Goal: Task Accomplishment & Management: Complete application form

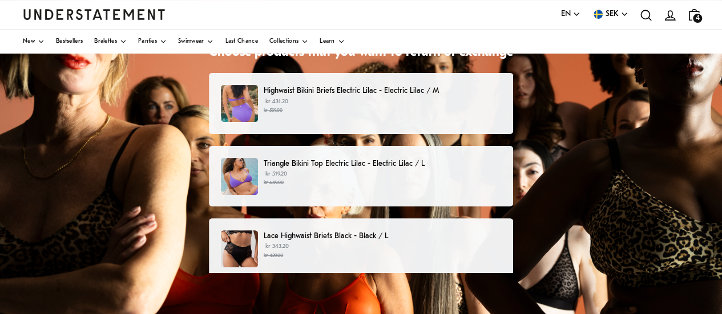
scroll to position [109, 0]
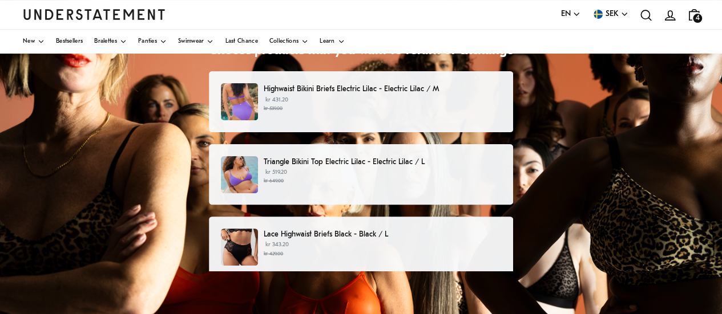
click at [393, 105] on small "kr 539.00" at bounding box center [382, 109] width 237 height 8
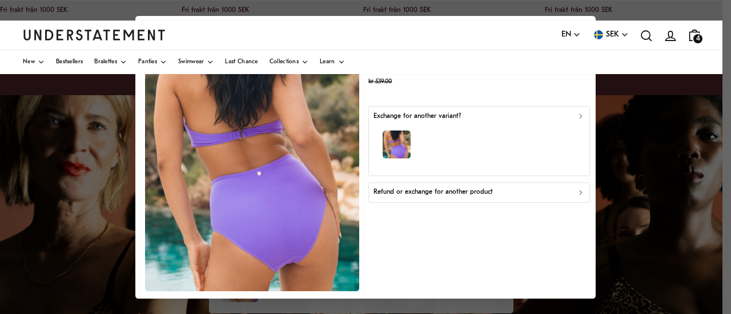
click at [564, 190] on div "Refund or exchange for another product" at bounding box center [478, 192] width 211 height 11
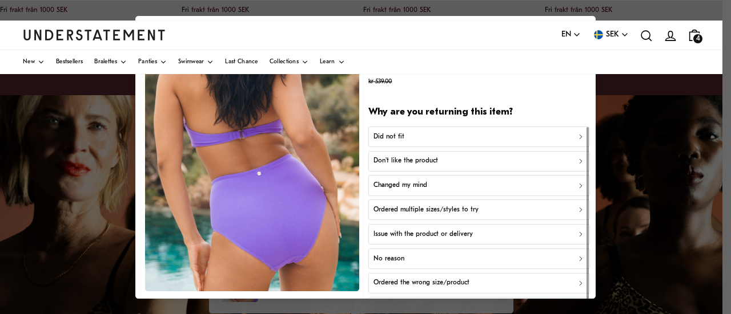
click at [528, 280] on div "Ordered the wrong size/product" at bounding box center [478, 283] width 211 height 11
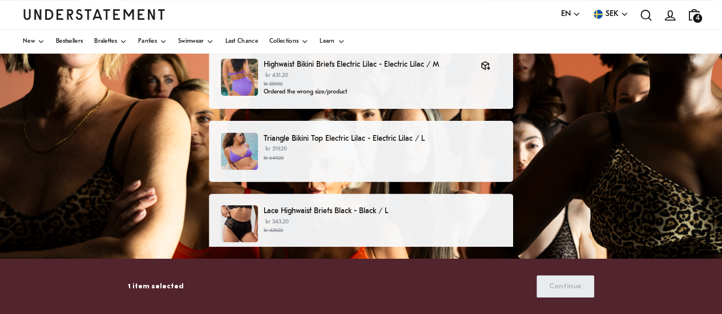
scroll to position [135, 0]
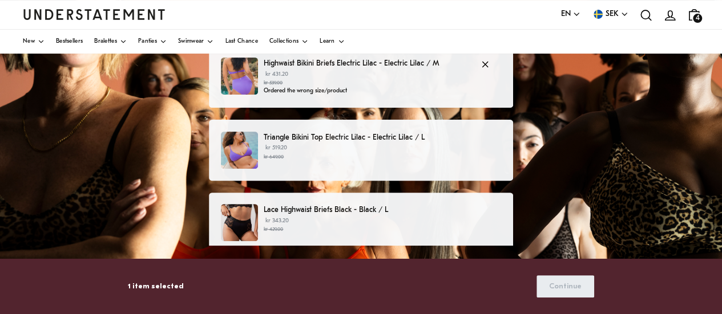
click at [372, 68] on p "Highwaist Bikini Briefs Electric Lilac - Electric Lilac / M" at bounding box center [366, 64] width 205 height 12
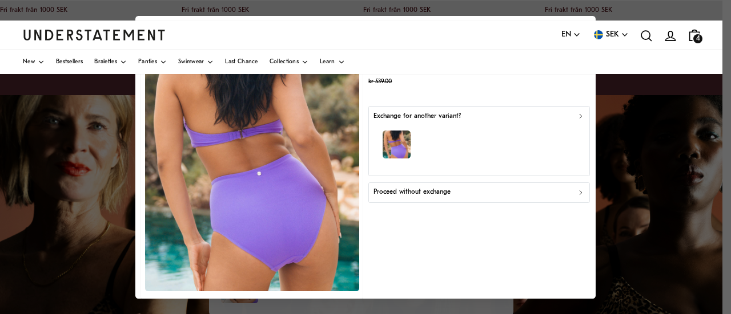
click at [558, 119] on div "Exchange for another variant?" at bounding box center [478, 116] width 211 height 11
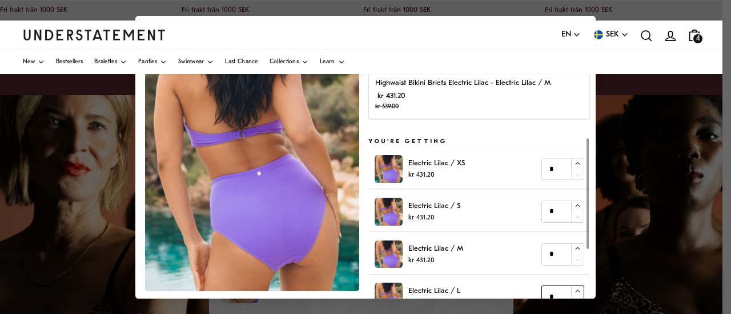
type input "*"
click at [571, 289] on div at bounding box center [577, 298] width 13 height 22
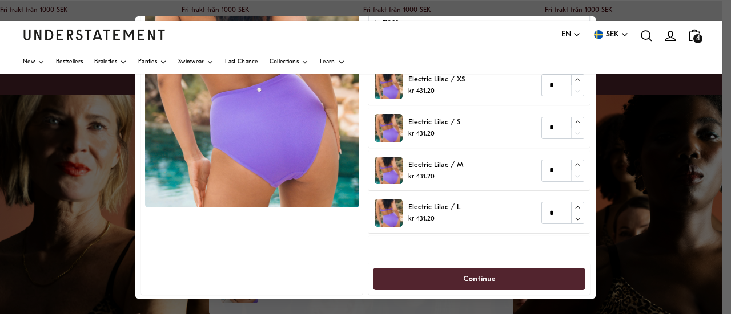
scroll to position [85, 0]
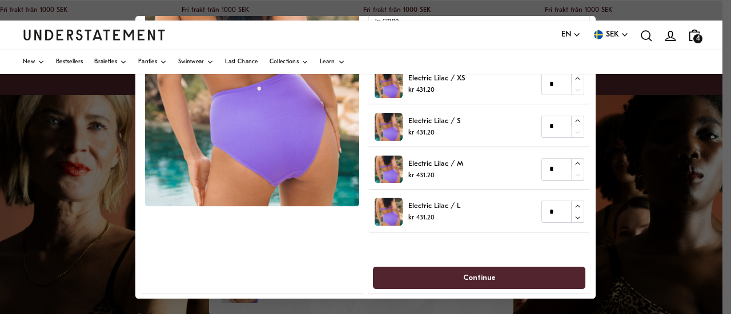
click at [505, 278] on span "Continue" at bounding box center [478, 277] width 187 height 21
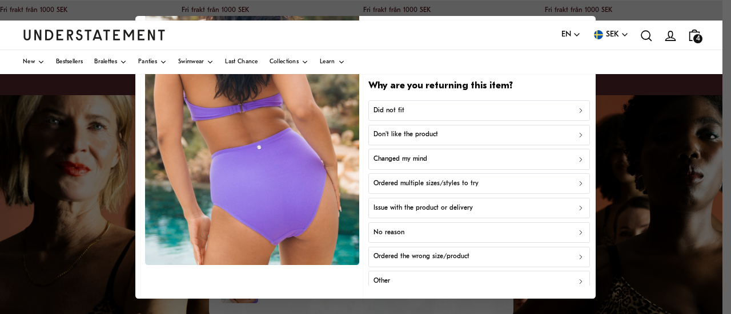
scroll to position [29, 0]
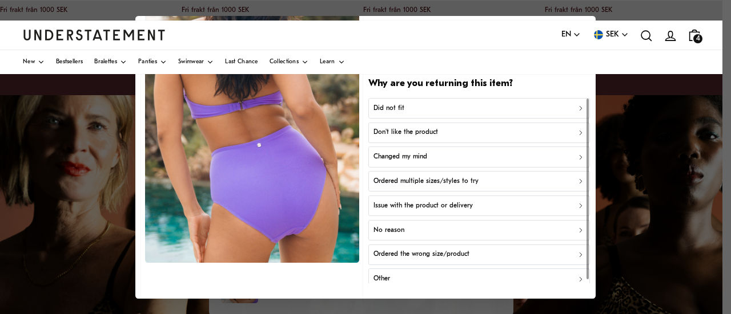
click at [491, 249] on div "Ordered the wrong size/product" at bounding box center [478, 254] width 211 height 11
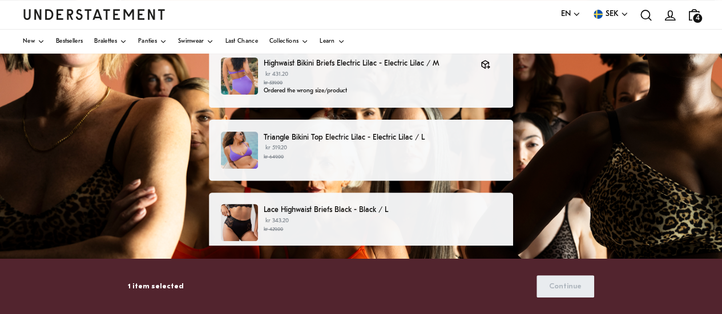
scroll to position [154, 0]
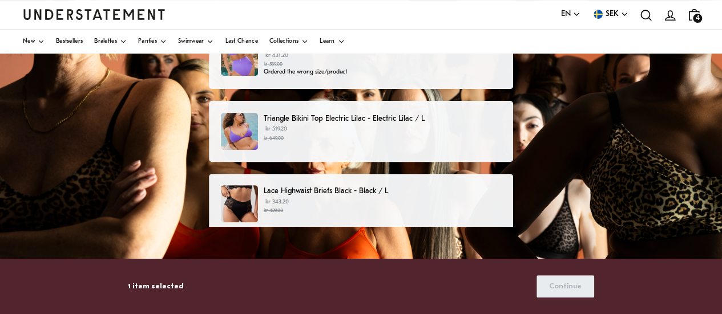
click at [408, 135] on small "kr 649.00" at bounding box center [382, 139] width 237 height 8
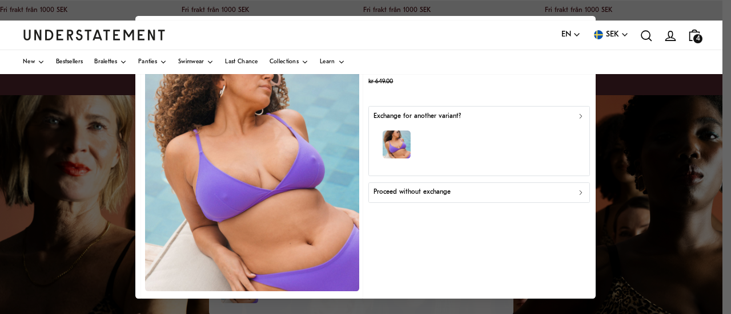
click at [572, 122] on div "button" at bounding box center [478, 147] width 211 height 50
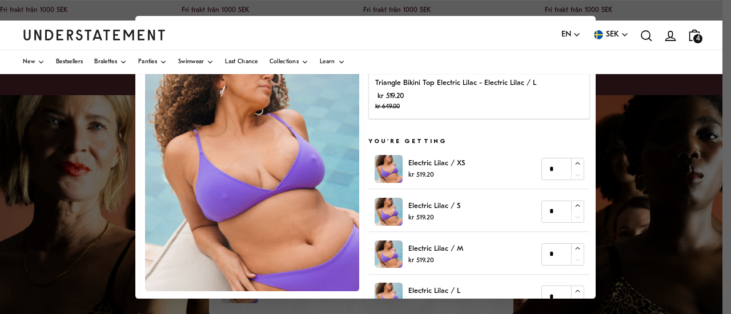
click at [630, 99] on div at bounding box center [365, 157] width 731 height 314
click at [102, 138] on div at bounding box center [365, 157] width 731 height 314
click at [637, 104] on div at bounding box center [365, 157] width 731 height 314
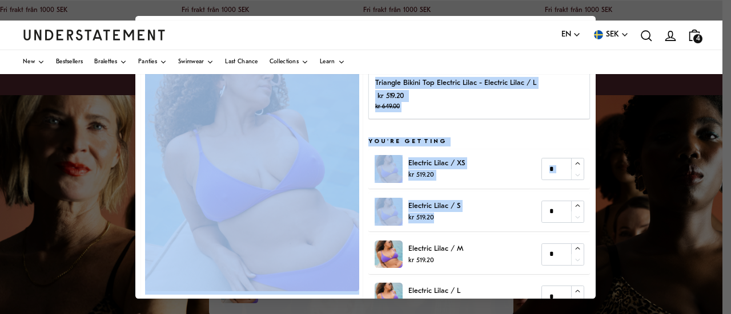
drag, startPoint x: 585, startPoint y: 208, endPoint x: 602, endPoint y: 274, distance: 67.7
click at [602, 274] on div at bounding box center [365, 157] width 731 height 314
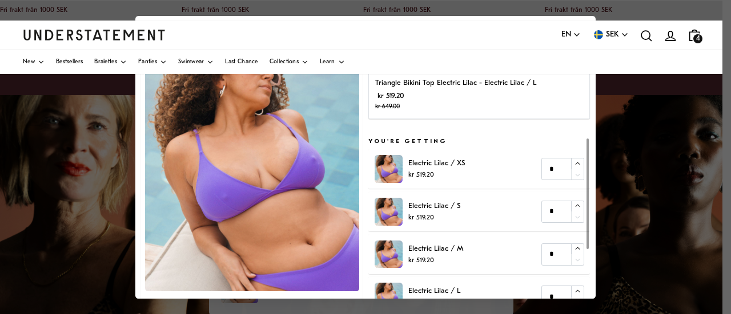
click at [333, 156] on img at bounding box center [252, 158] width 214 height 266
click at [490, 94] on p "kr 519.20 kr 649.00" at bounding box center [455, 101] width 161 height 23
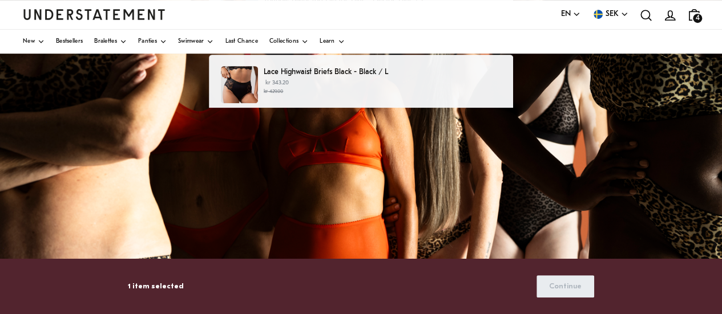
scroll to position [350, 0]
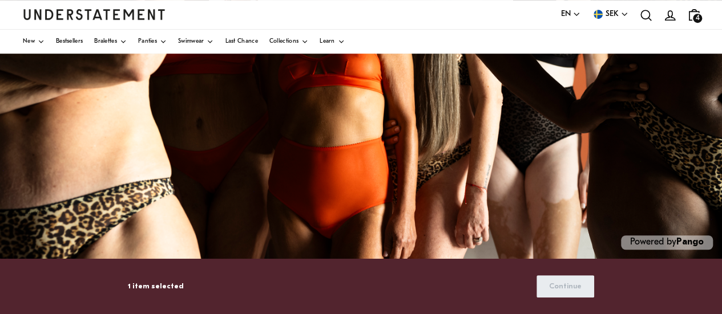
drag, startPoint x: 719, startPoint y: 253, endPoint x: 713, endPoint y: 159, distance: 93.8
click at [713, 159] on div "Choose products that you want to return or exchange Highwaist Bikini Briefs Ele…" at bounding box center [361, 30] width 722 height 571
click at [164, 287] on p "1 item selected" at bounding box center [156, 287] width 56 height 12
